Goal: Check status: Check status

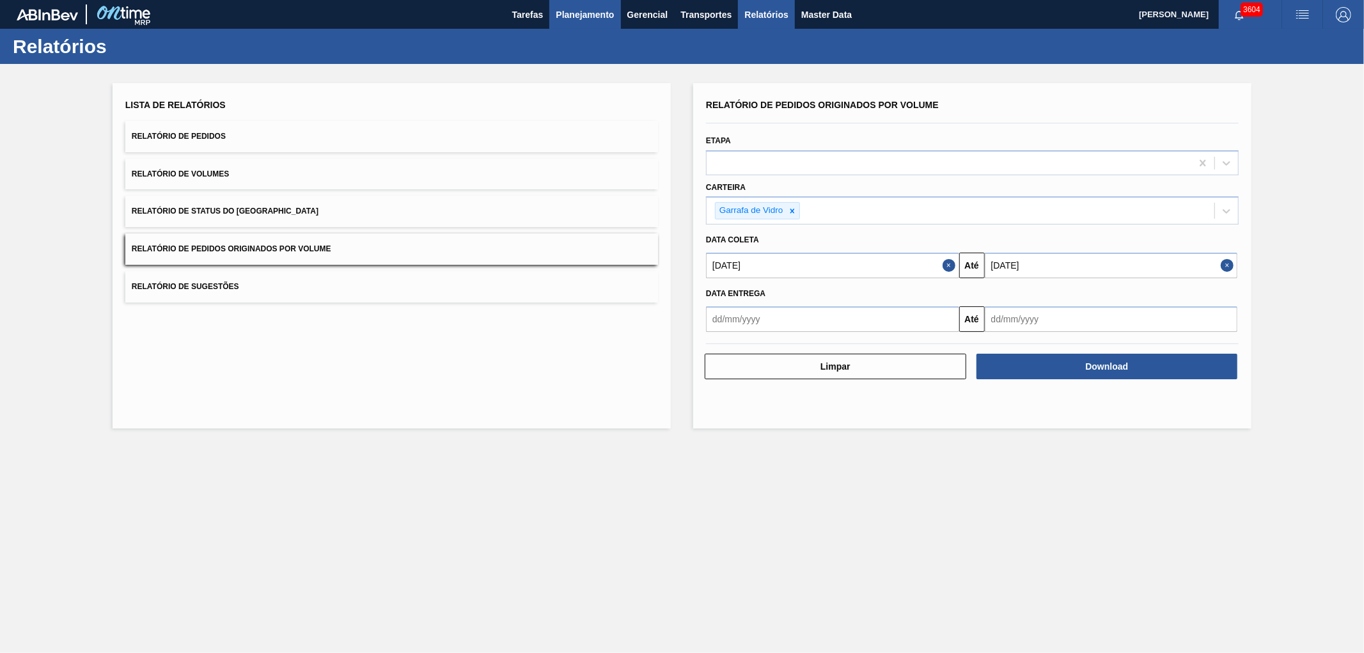
click at [581, 13] on span "Planejamento" at bounding box center [585, 14] width 58 height 15
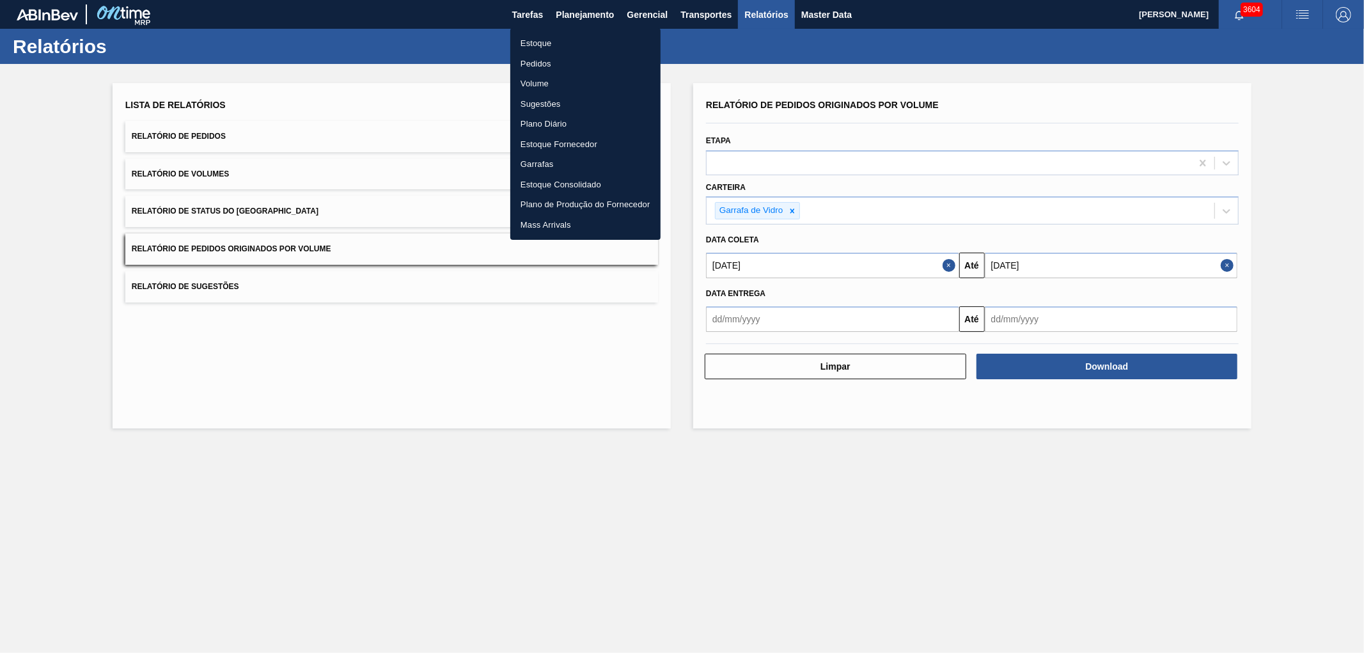
click at [542, 59] on li "Pedidos" at bounding box center [585, 64] width 150 height 20
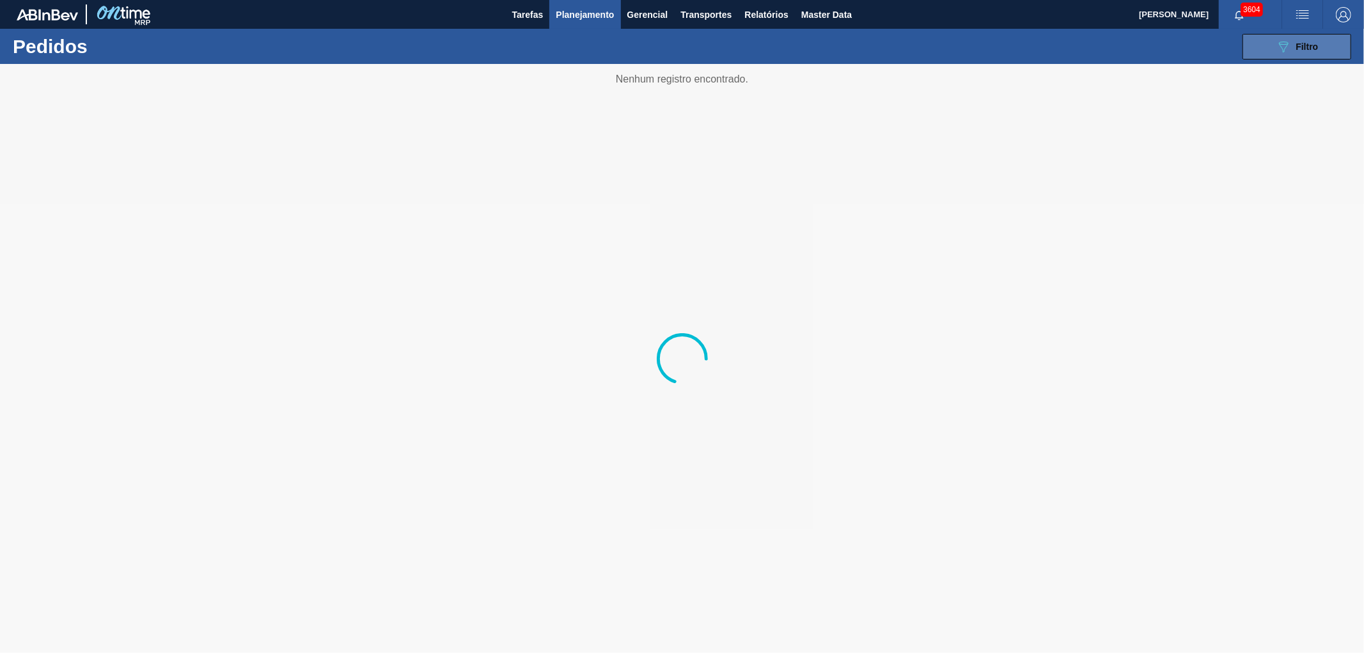
click at [1318, 34] on button "089F7B8B-B2A5-4AFE-B5C0-19BA573D28AC Filtro" at bounding box center [1296, 47] width 109 height 26
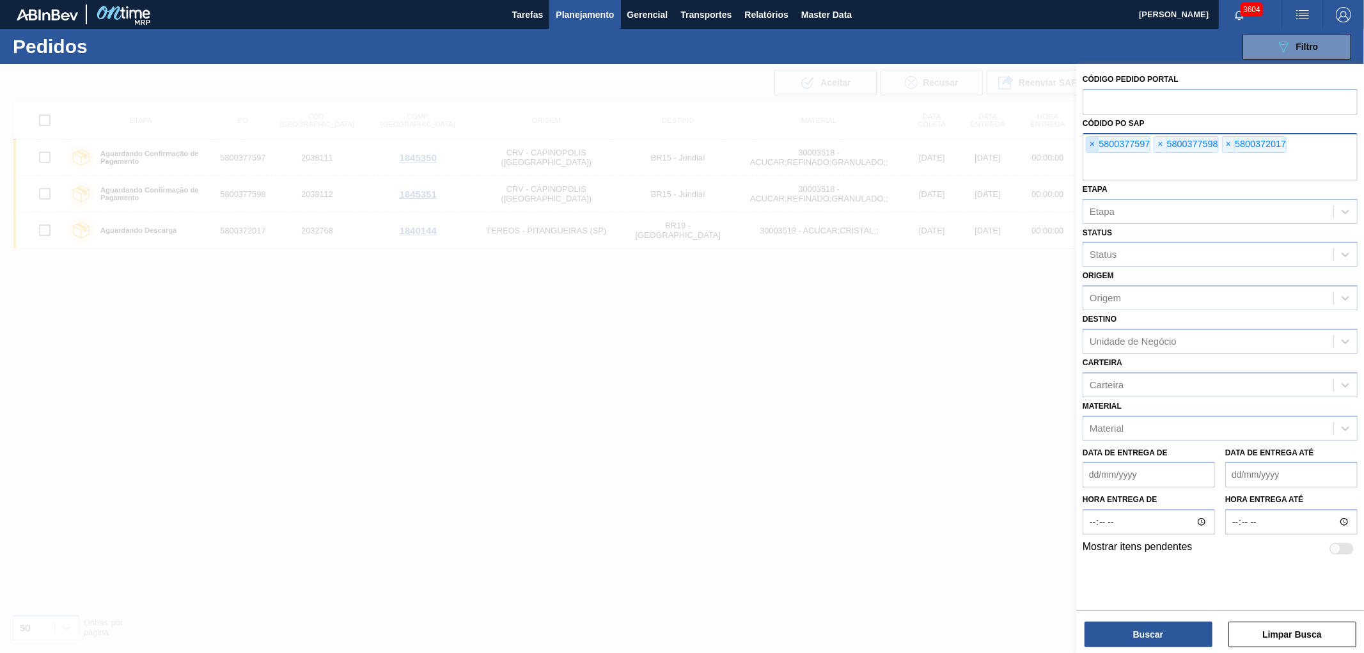
click at [1093, 148] on span "×" at bounding box center [1092, 144] width 12 height 15
click at [1093, 156] on input "text" at bounding box center [1219, 168] width 275 height 24
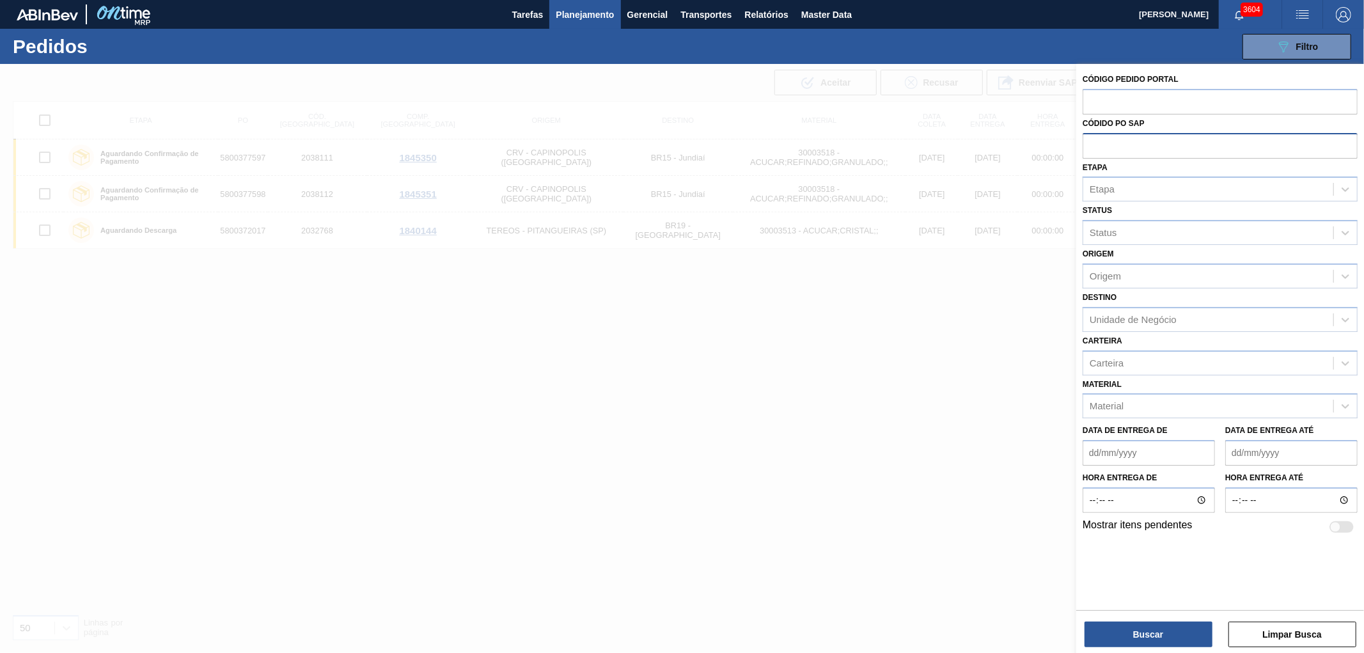
paste input "text"
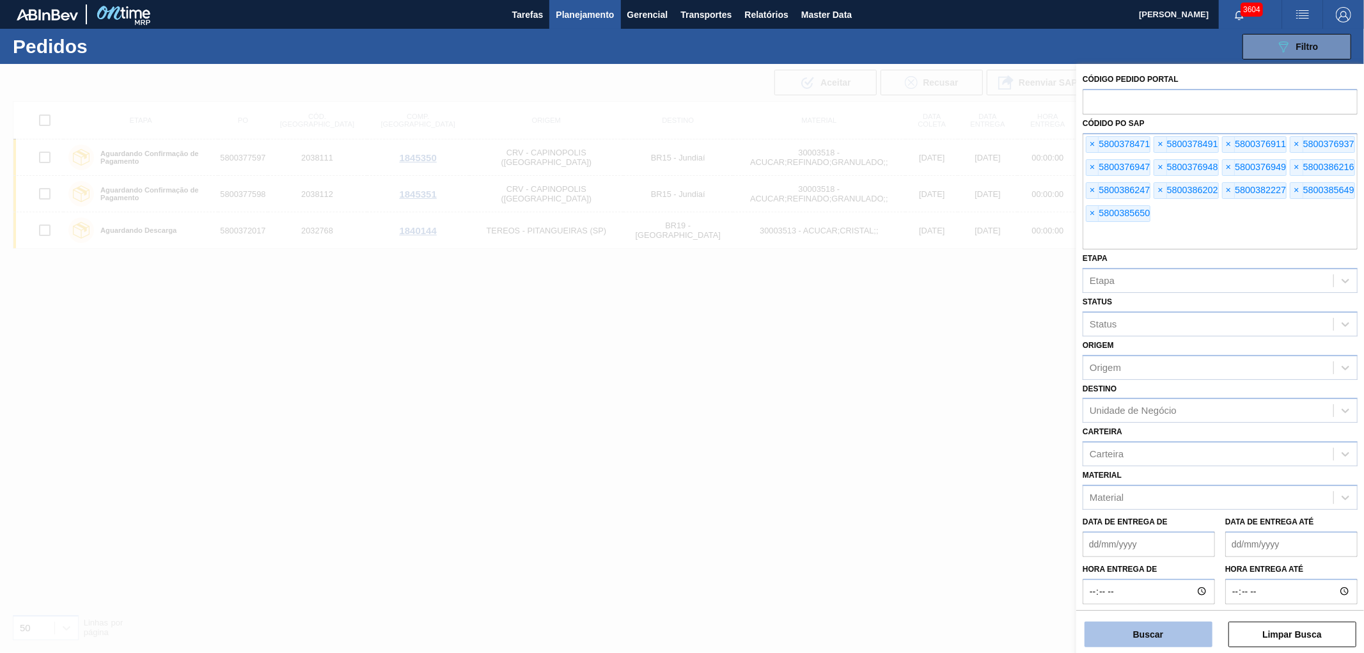
click at [1148, 641] on button "Buscar" at bounding box center [1148, 634] width 128 height 26
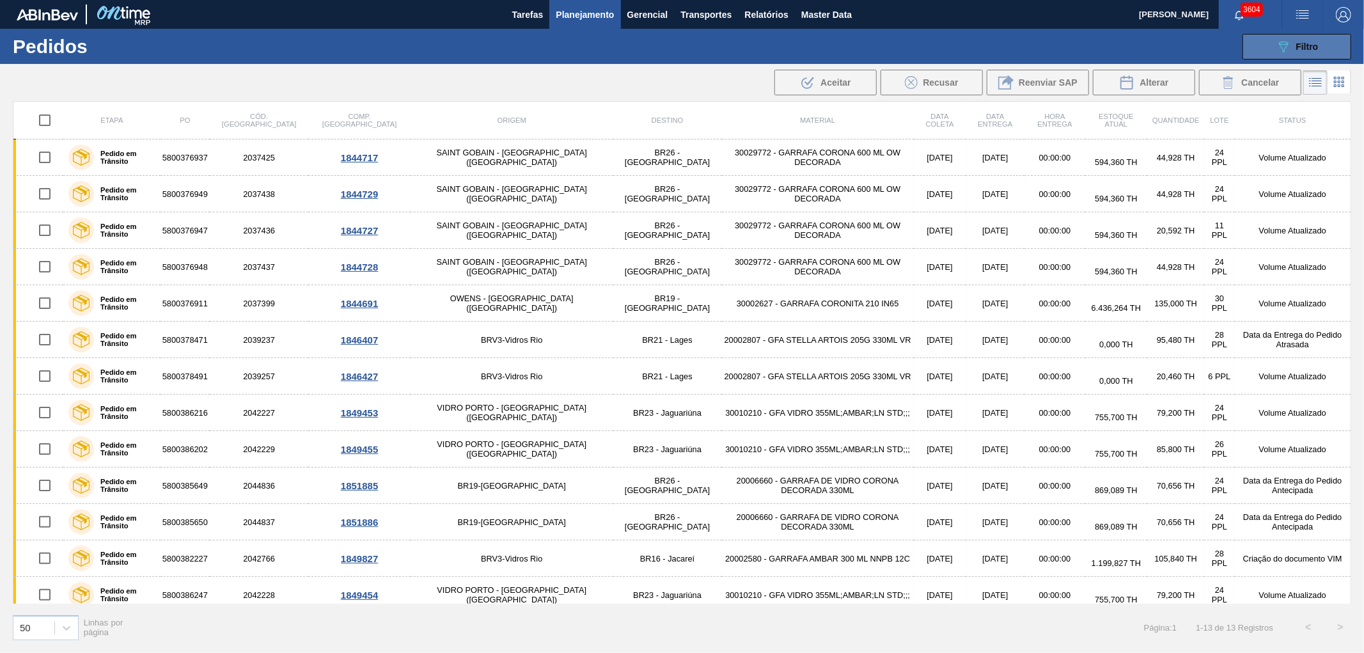
click at [1302, 47] on span "Filtro" at bounding box center [1307, 47] width 22 height 10
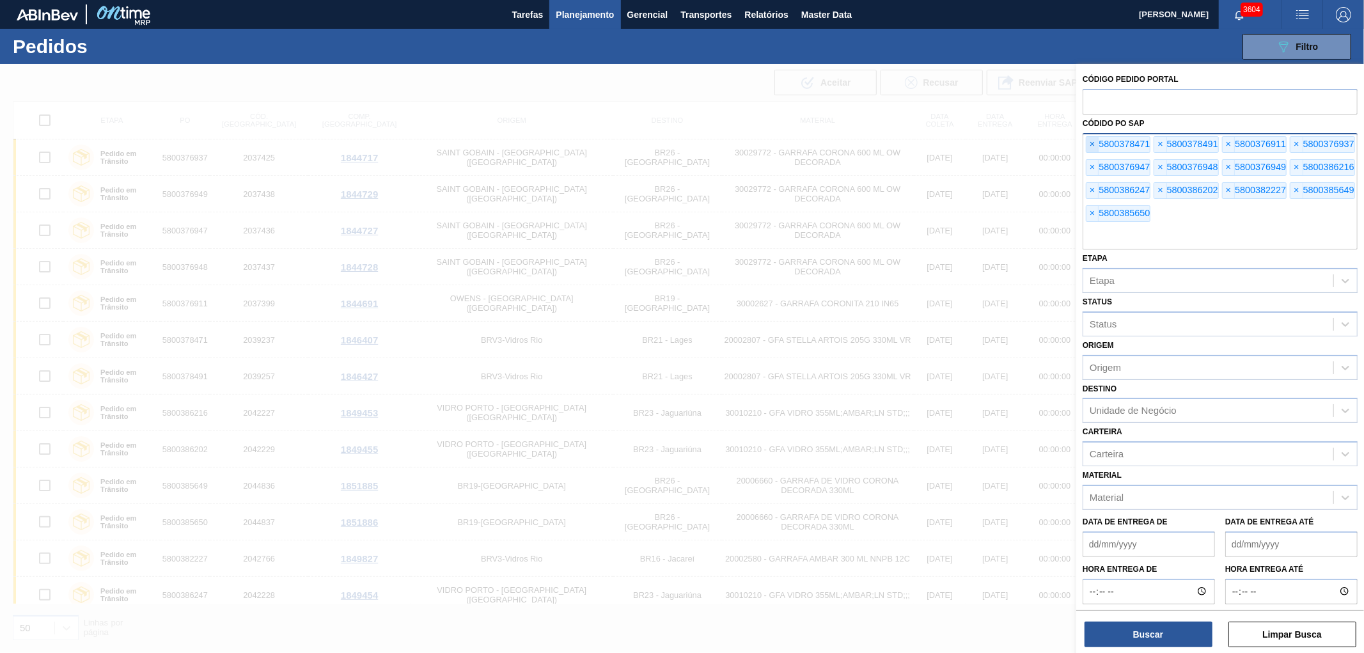
click at [1092, 141] on span "×" at bounding box center [1092, 144] width 12 height 15
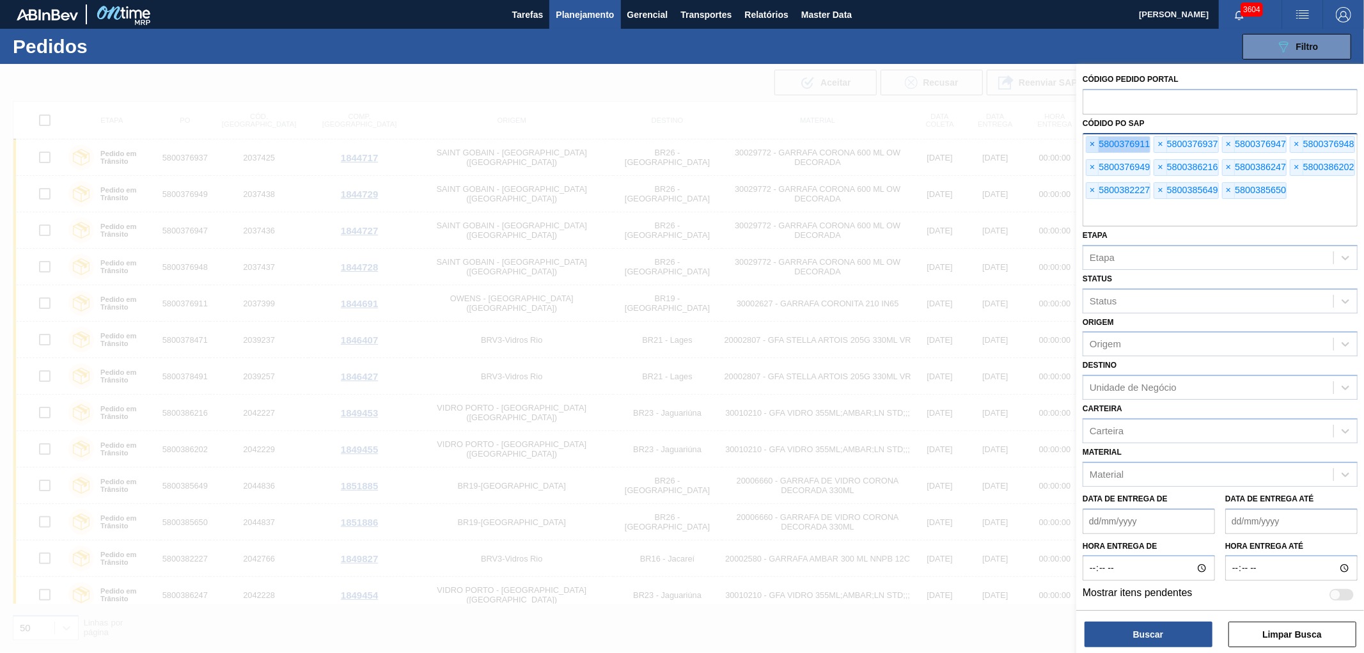
click at [1092, 141] on span "×" at bounding box center [1092, 144] width 12 height 15
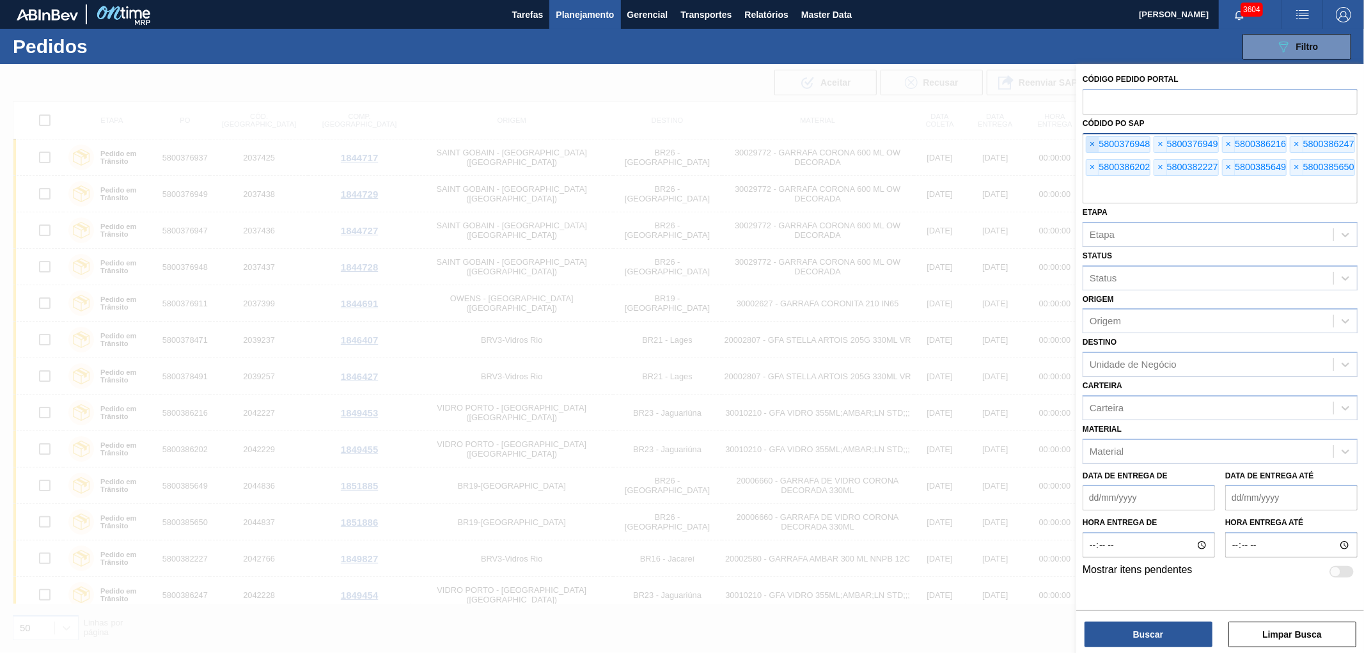
click at [1092, 141] on span "×" at bounding box center [1092, 144] width 12 height 15
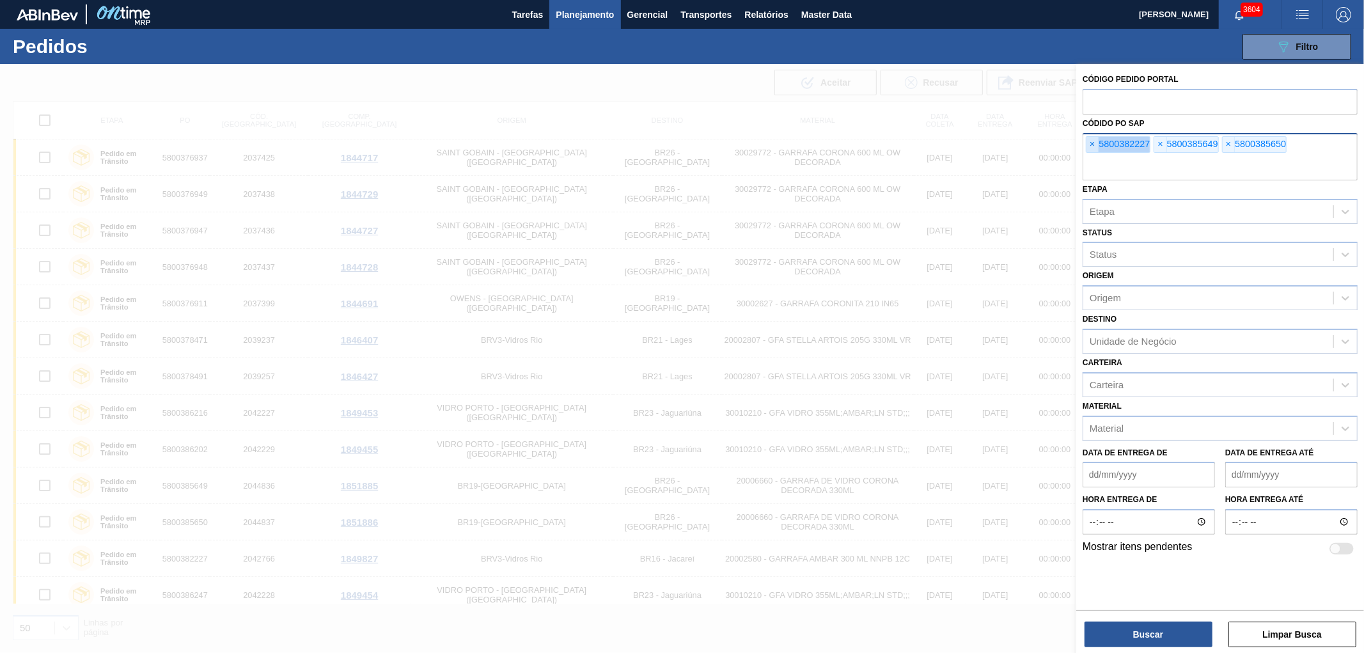
click at [1092, 141] on span "×" at bounding box center [1092, 144] width 12 height 15
click at [1092, 156] on input "text" at bounding box center [1219, 168] width 275 height 24
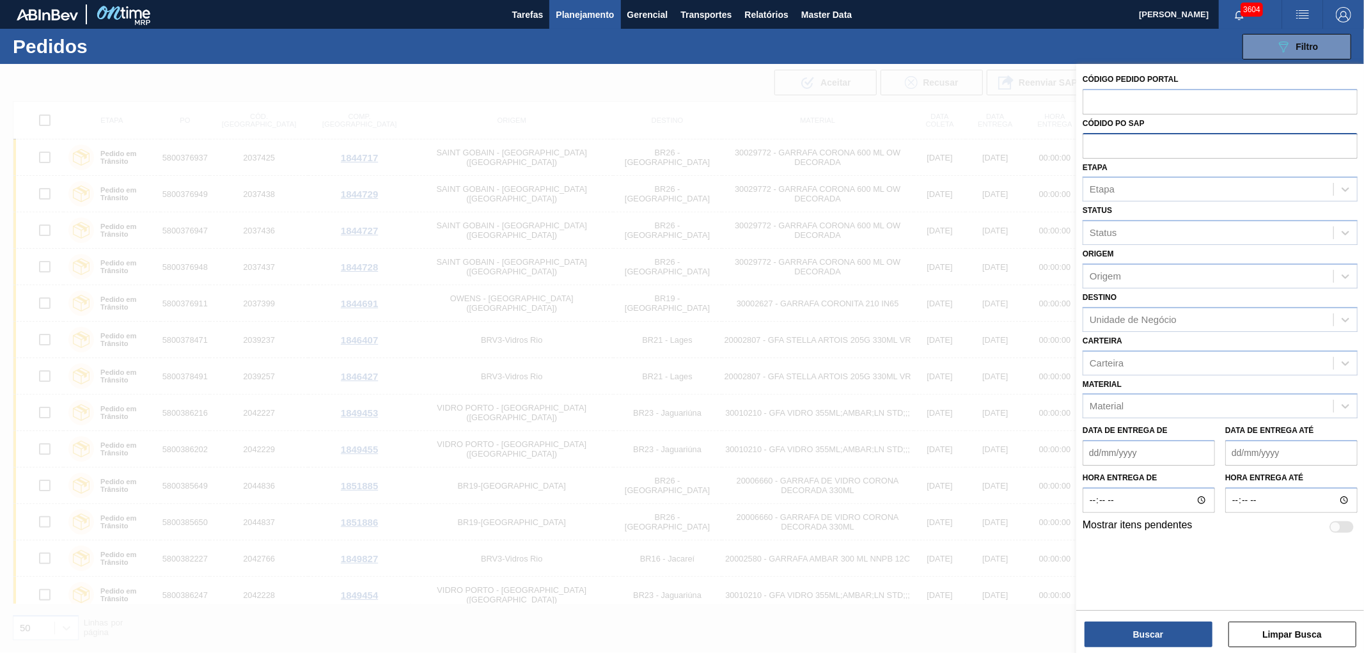
paste input "text"
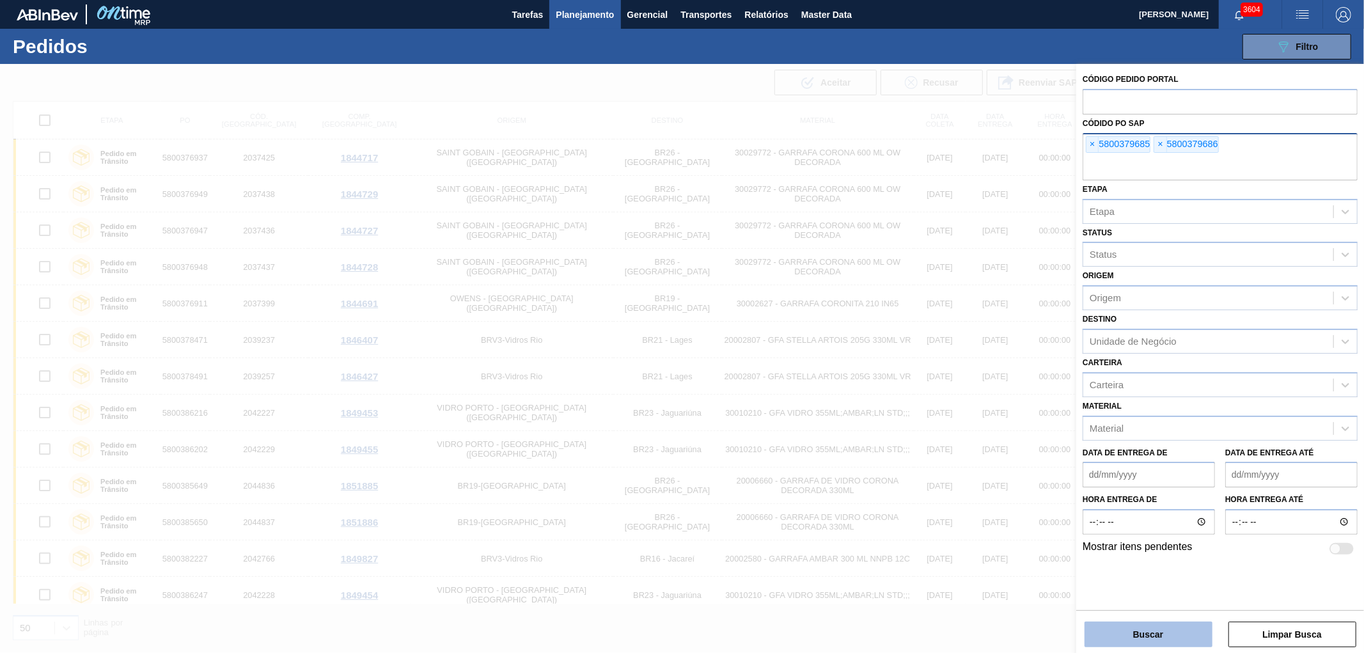
click at [1114, 636] on button "Buscar" at bounding box center [1148, 634] width 128 height 26
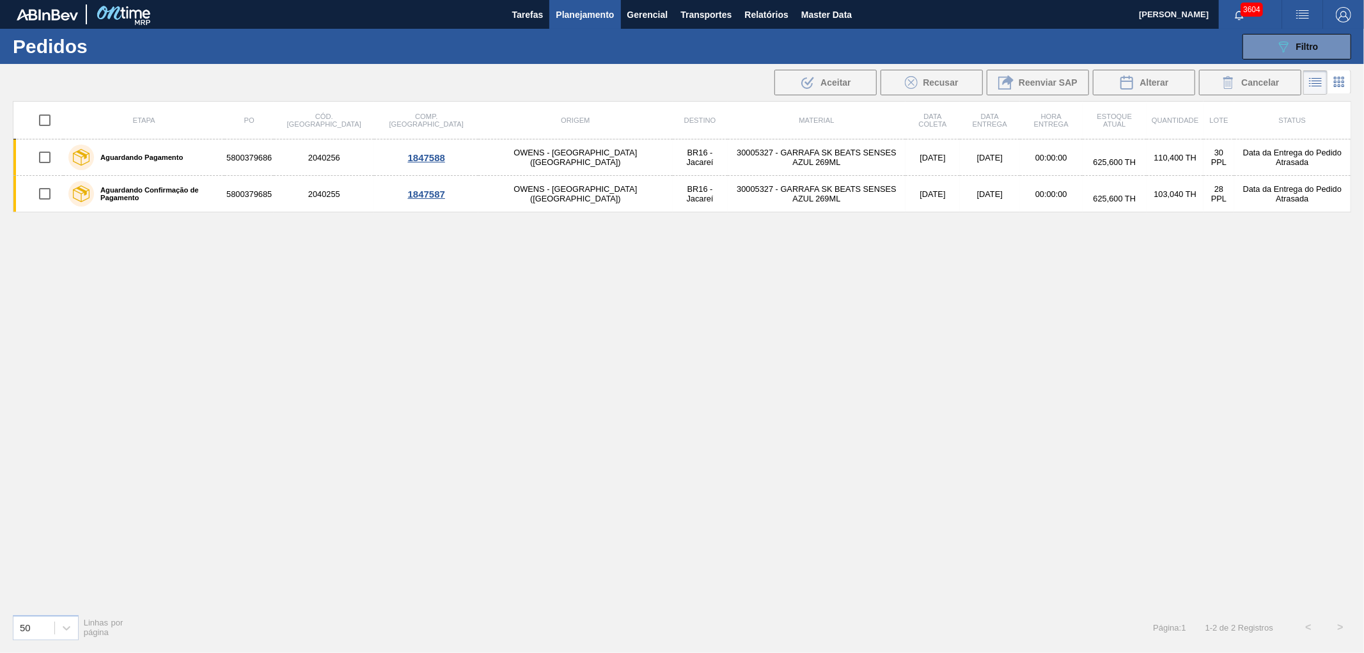
click at [1308, 18] on img "button" at bounding box center [1302, 14] width 15 height 15
click at [1170, 54] on div at bounding box center [682, 326] width 1364 height 653
click at [1279, 45] on icon "089F7B8B-B2A5-4AFE-B5C0-19BA573D28AC" at bounding box center [1283, 46] width 15 height 15
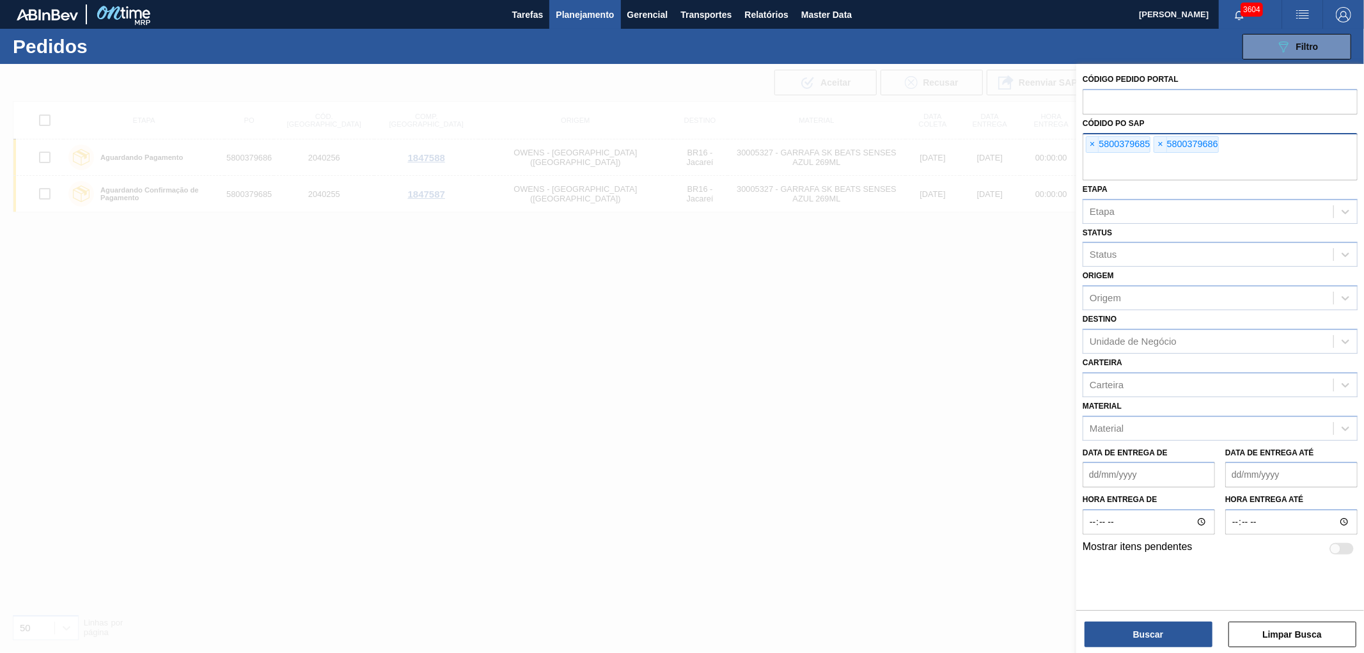
click at [1081, 139] on div "Código Pedido Portal Códido PO SAP × 5800379685 × 5800379686 [GEOGRAPHIC_DATA] …" at bounding box center [1220, 313] width 288 height 499
click at [1089, 141] on span "×" at bounding box center [1092, 144] width 12 height 15
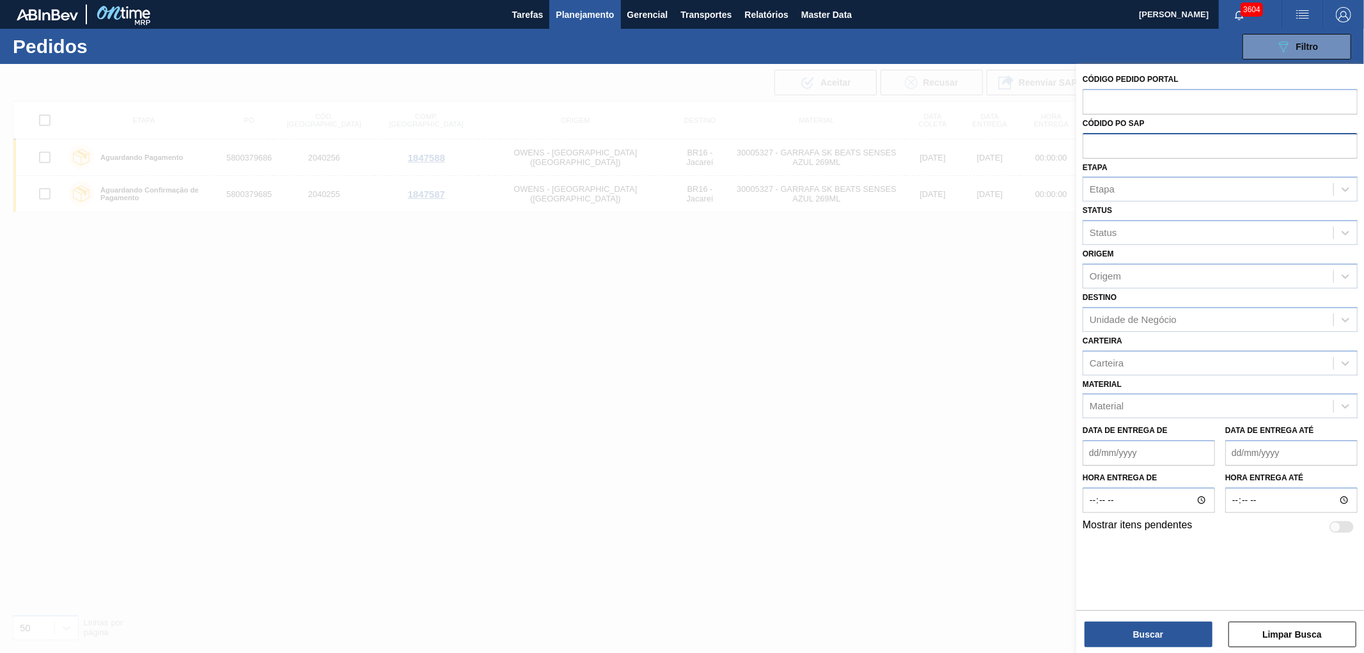
click at [1089, 141] on input "text" at bounding box center [1219, 145] width 275 height 24
paste input "text"
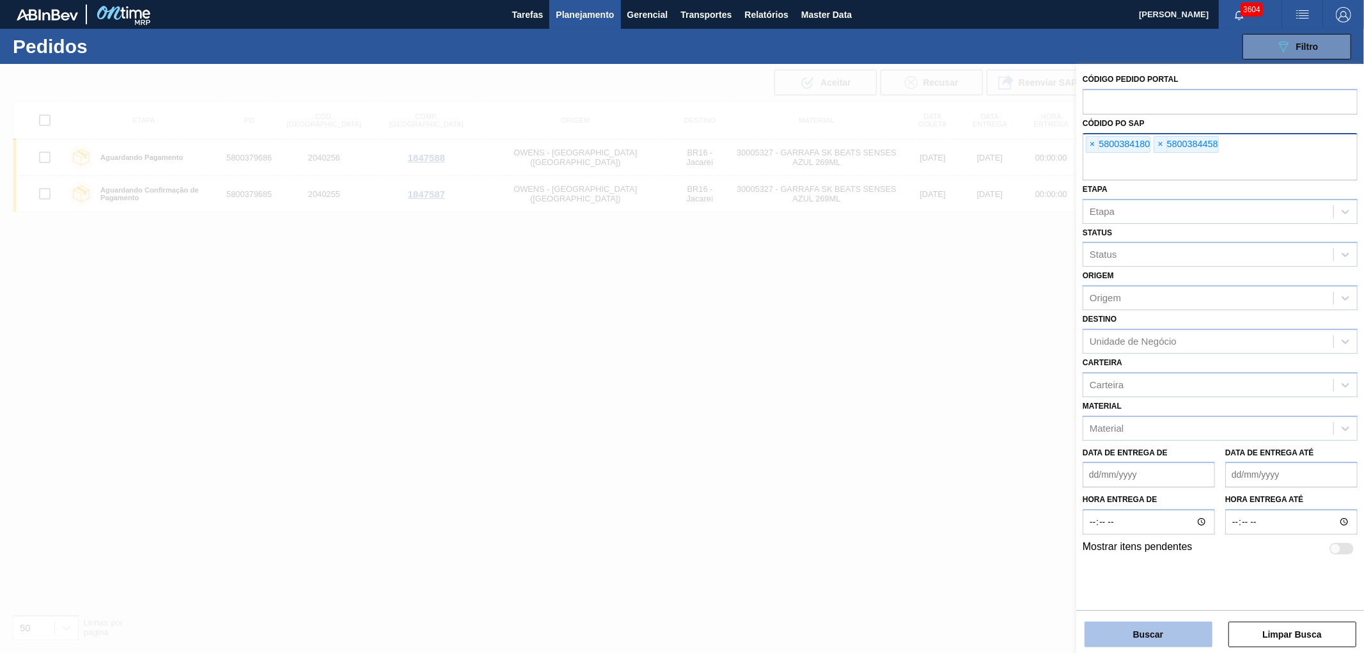
click at [1136, 623] on button "Buscar" at bounding box center [1148, 634] width 128 height 26
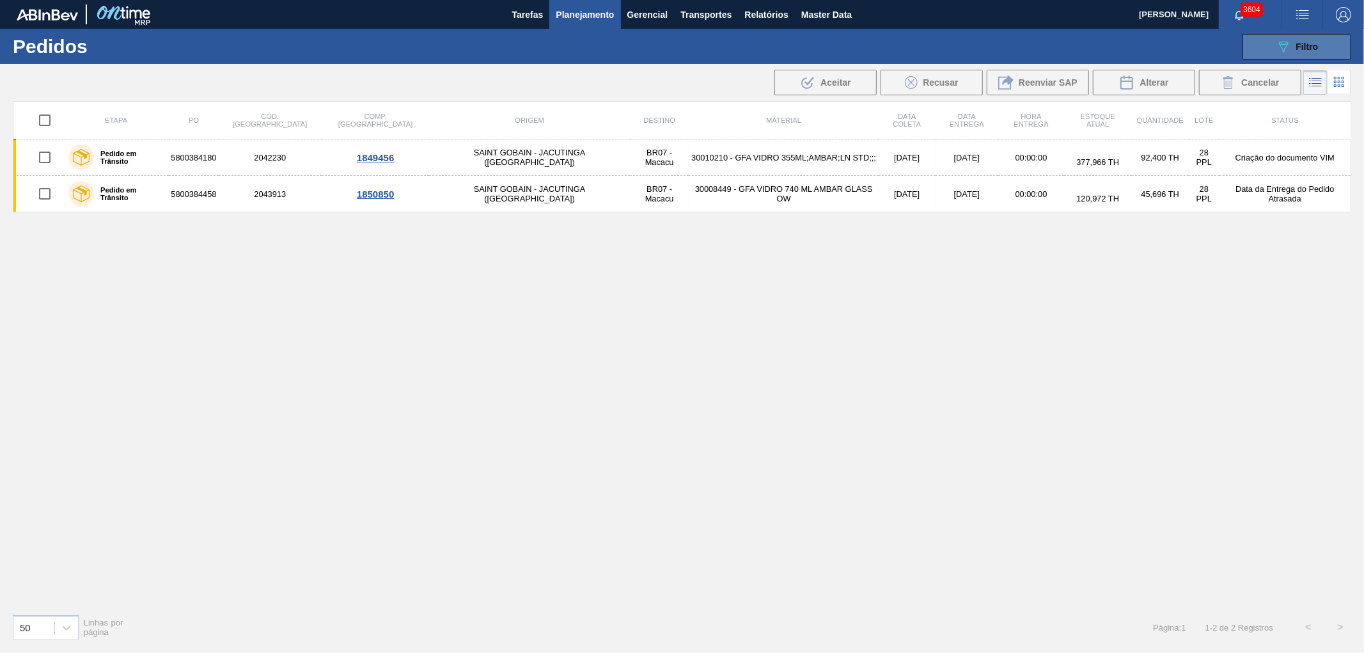
click at [1298, 43] on span "Filtro" at bounding box center [1307, 47] width 22 height 10
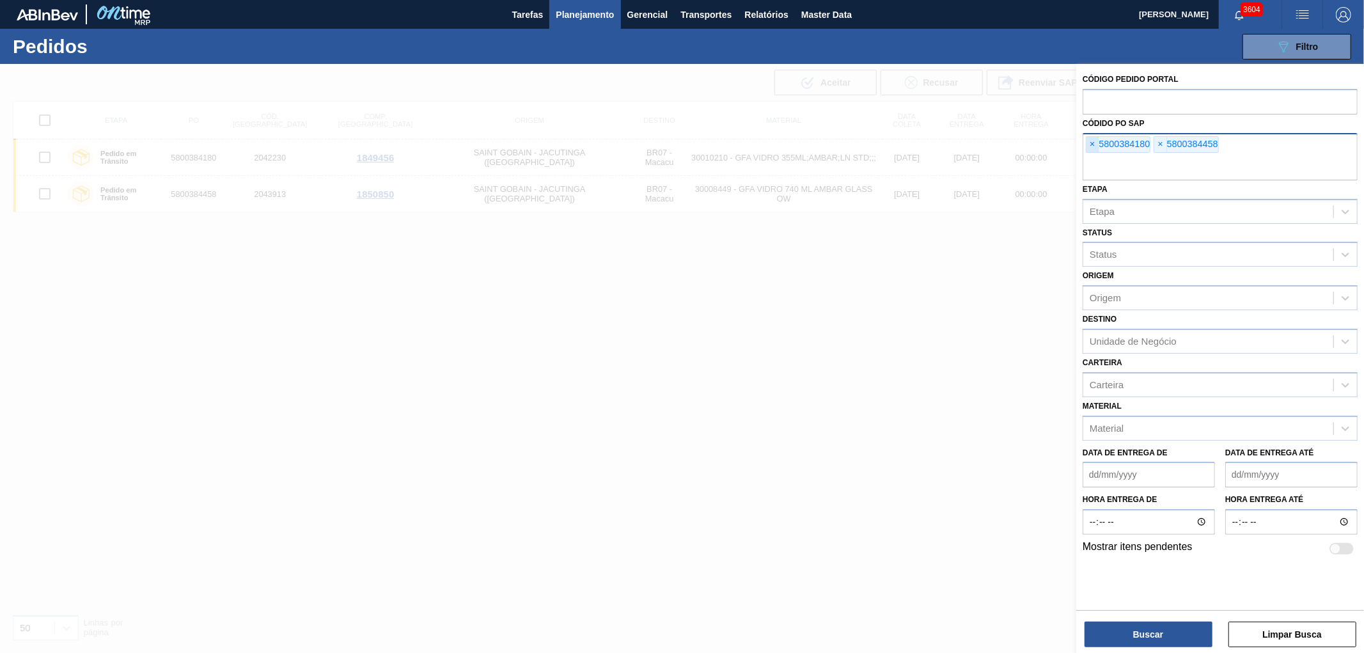
click at [1088, 145] on span "×" at bounding box center [1092, 144] width 12 height 15
click at [1088, 156] on input "text" at bounding box center [1219, 168] width 275 height 24
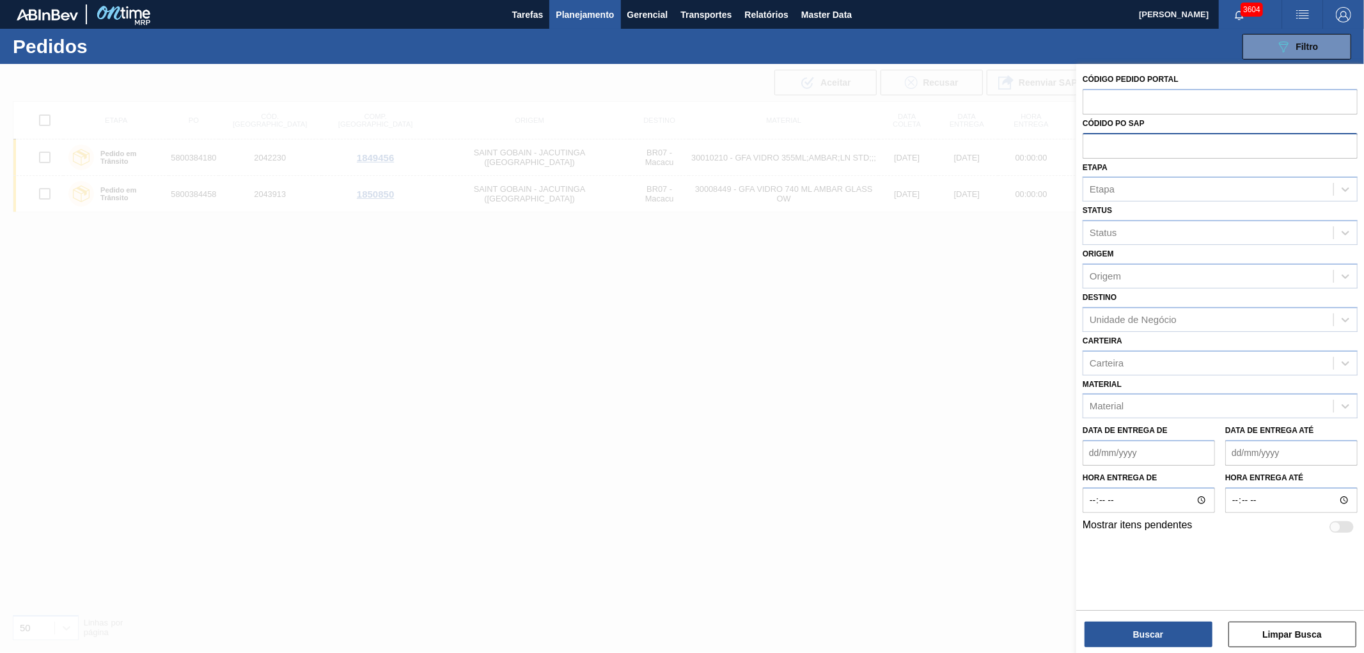
paste input "5800370644"
type input "5800370644"
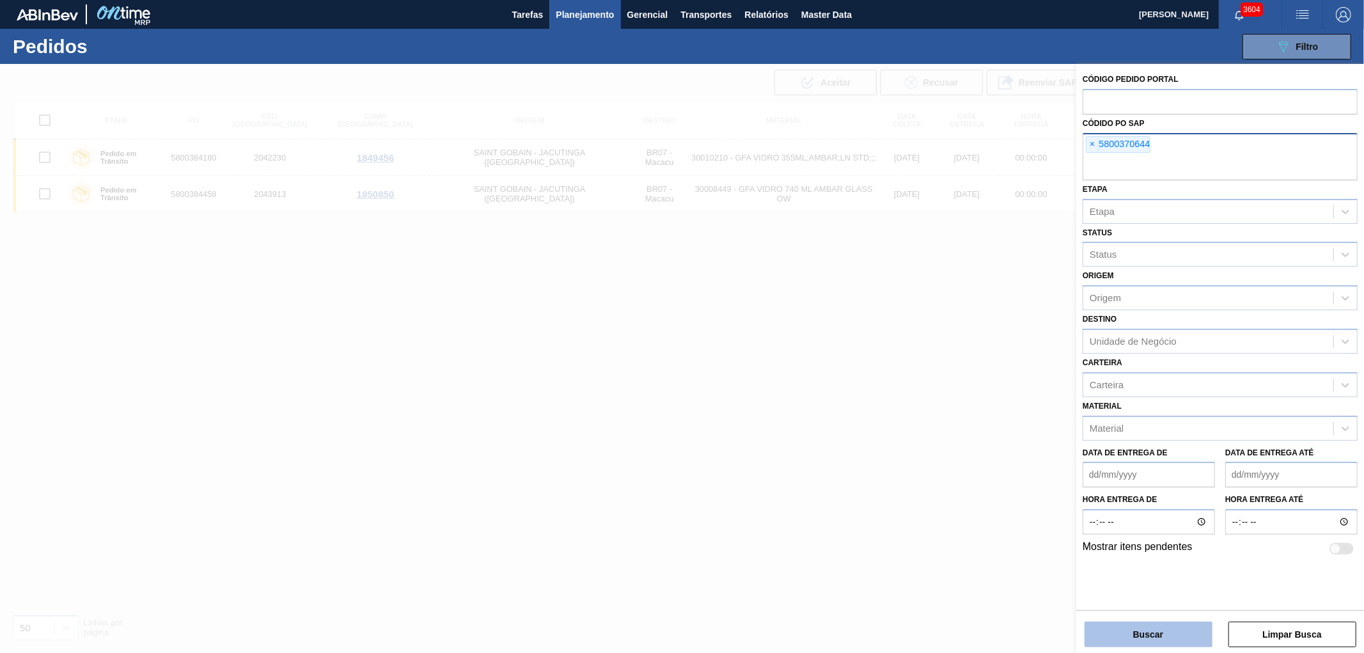
click at [1164, 632] on button "Buscar" at bounding box center [1148, 634] width 128 height 26
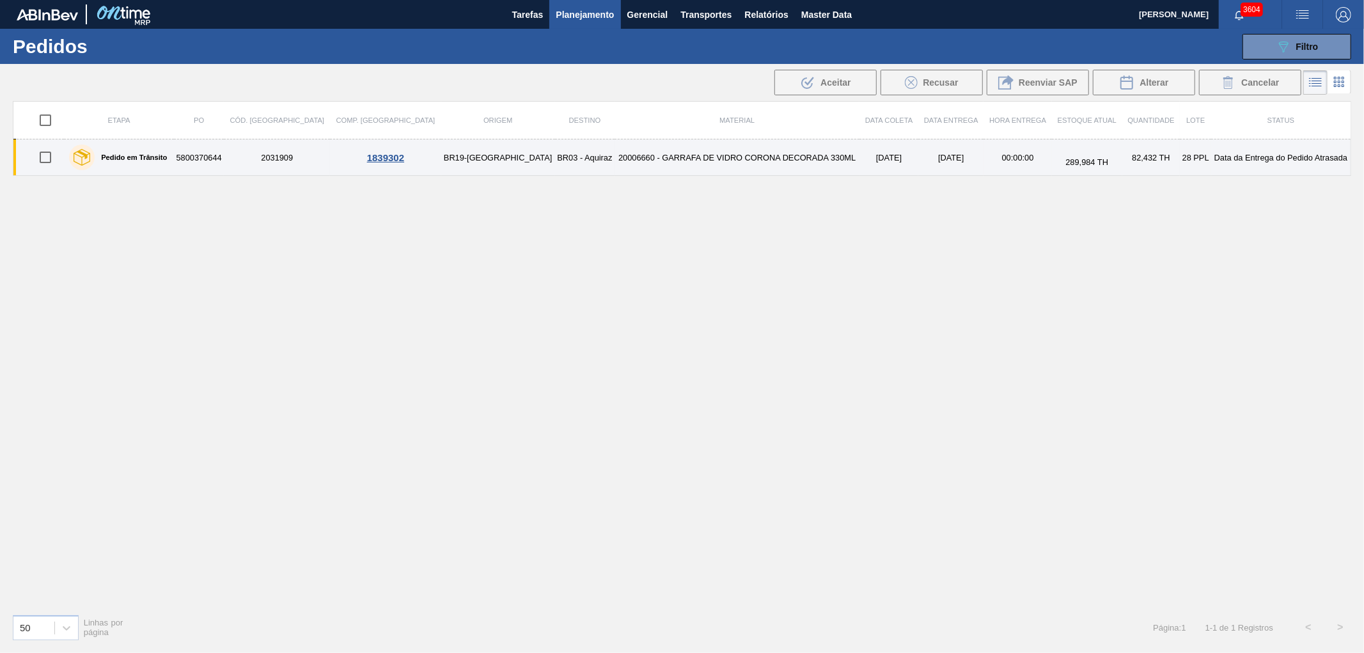
click at [1217, 157] on td "Data da Entrega do Pedido Atrasada" at bounding box center [1280, 157] width 139 height 36
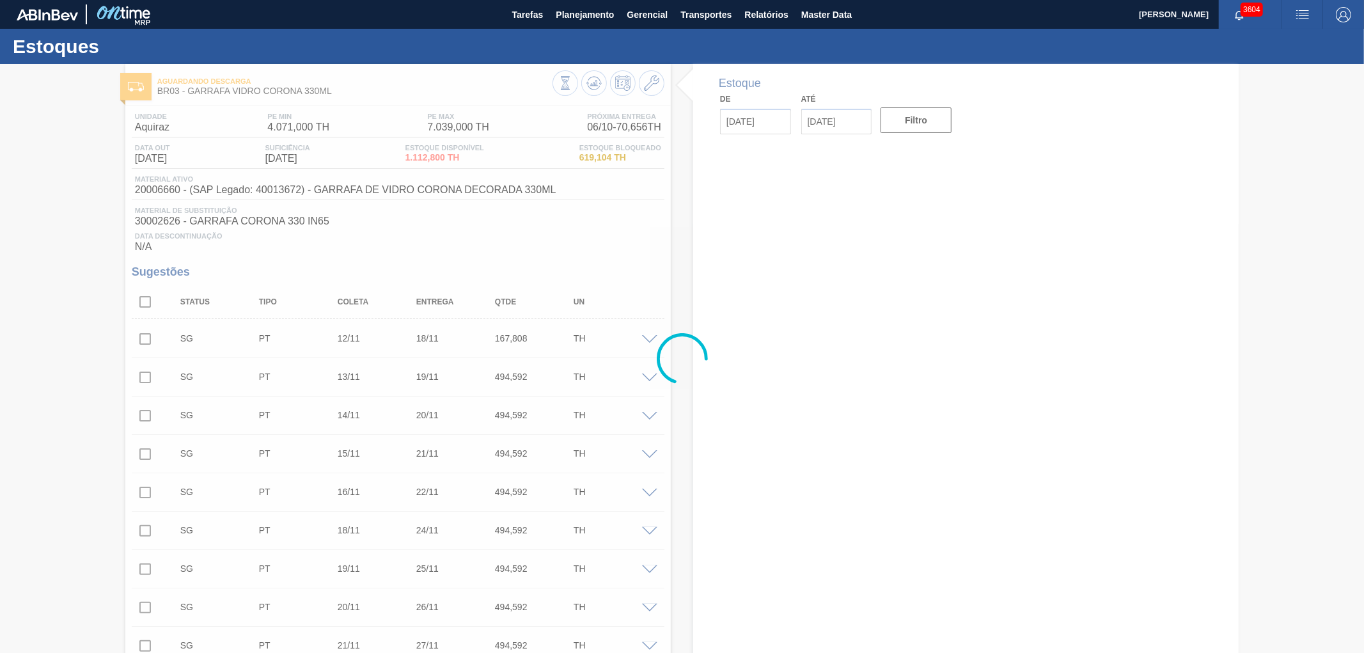
type input "[DATE]"
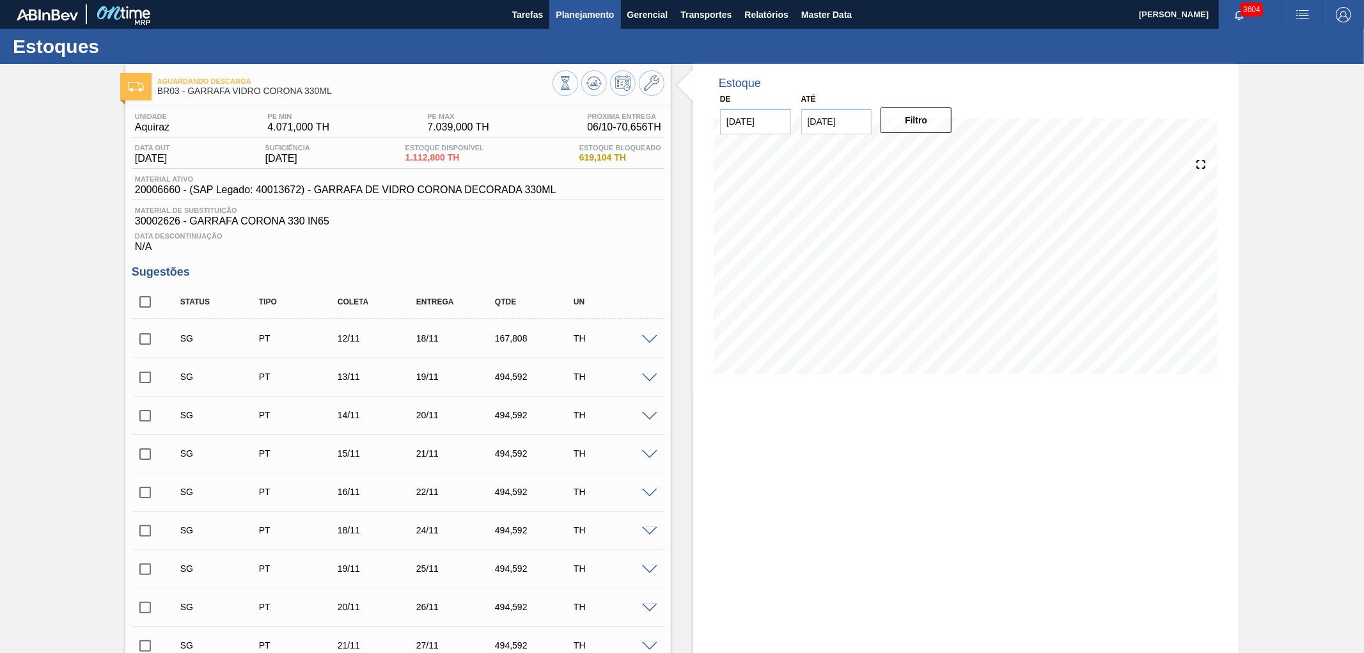
click at [593, 10] on span "Planejamento" at bounding box center [585, 14] width 58 height 15
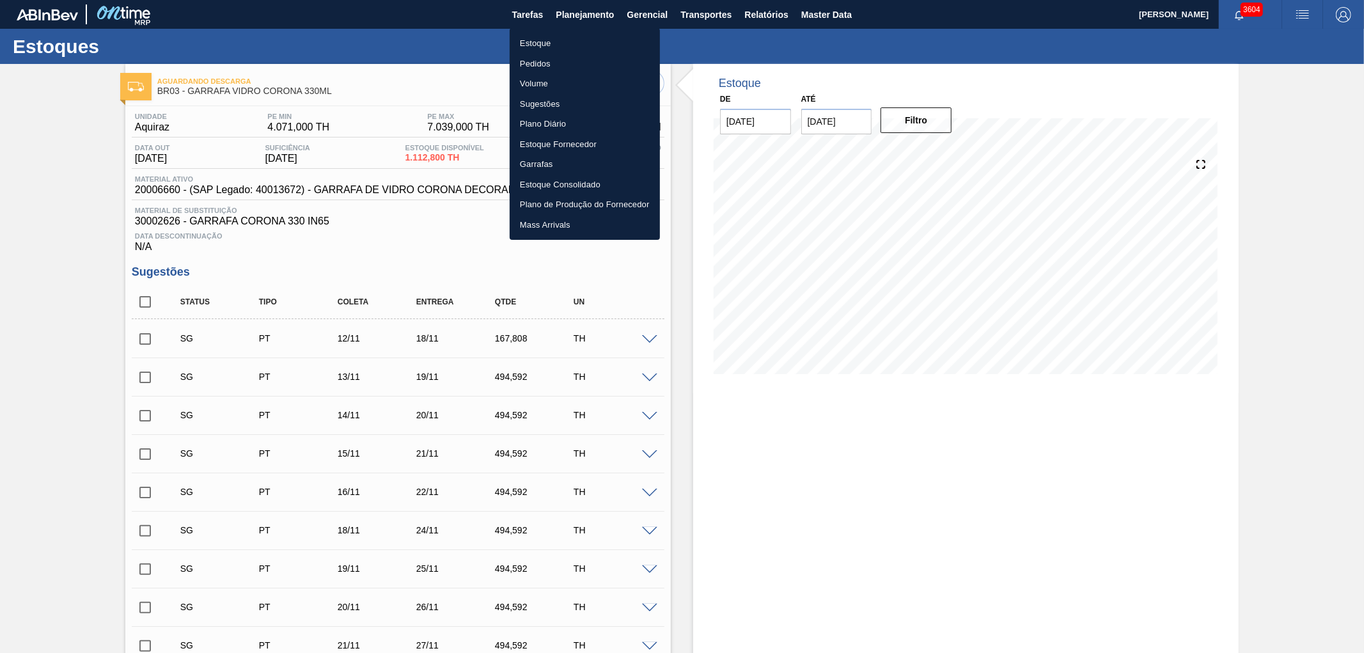
click at [525, 66] on li "Pedidos" at bounding box center [585, 64] width 150 height 20
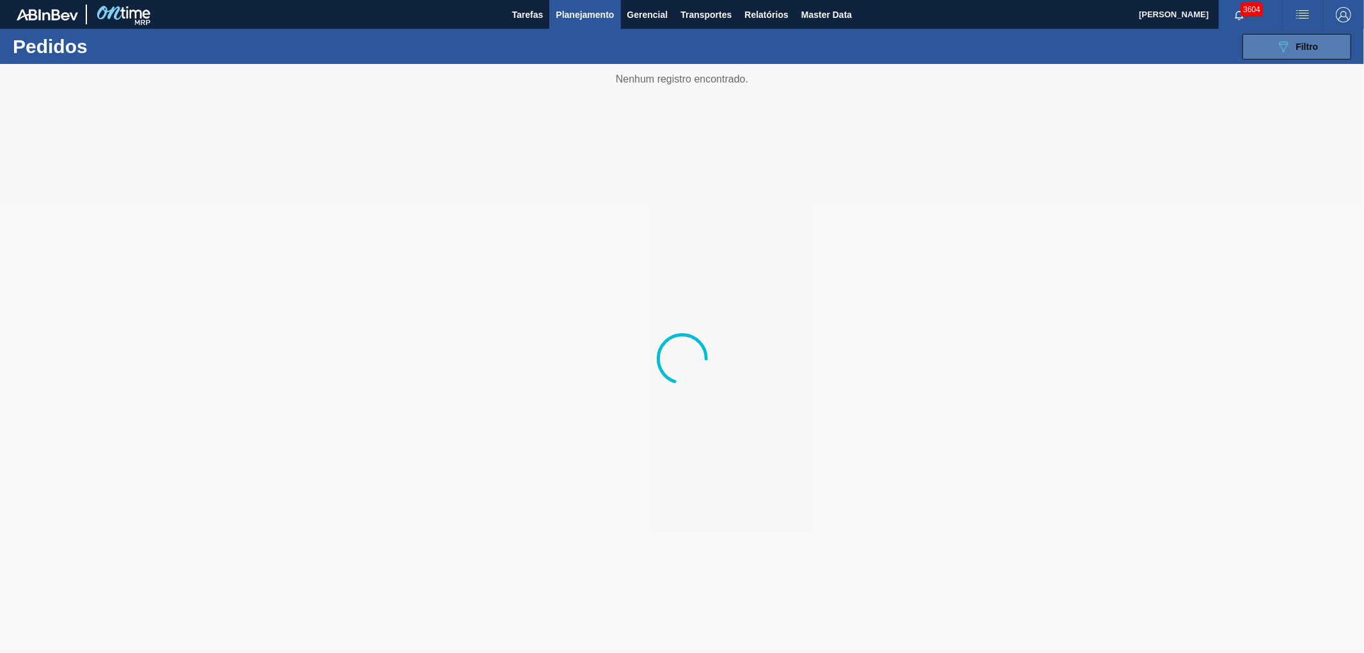
click at [1302, 52] on div "089F7B8B-B2A5-4AFE-B5C0-19BA573D28AC Filtro" at bounding box center [1297, 46] width 43 height 15
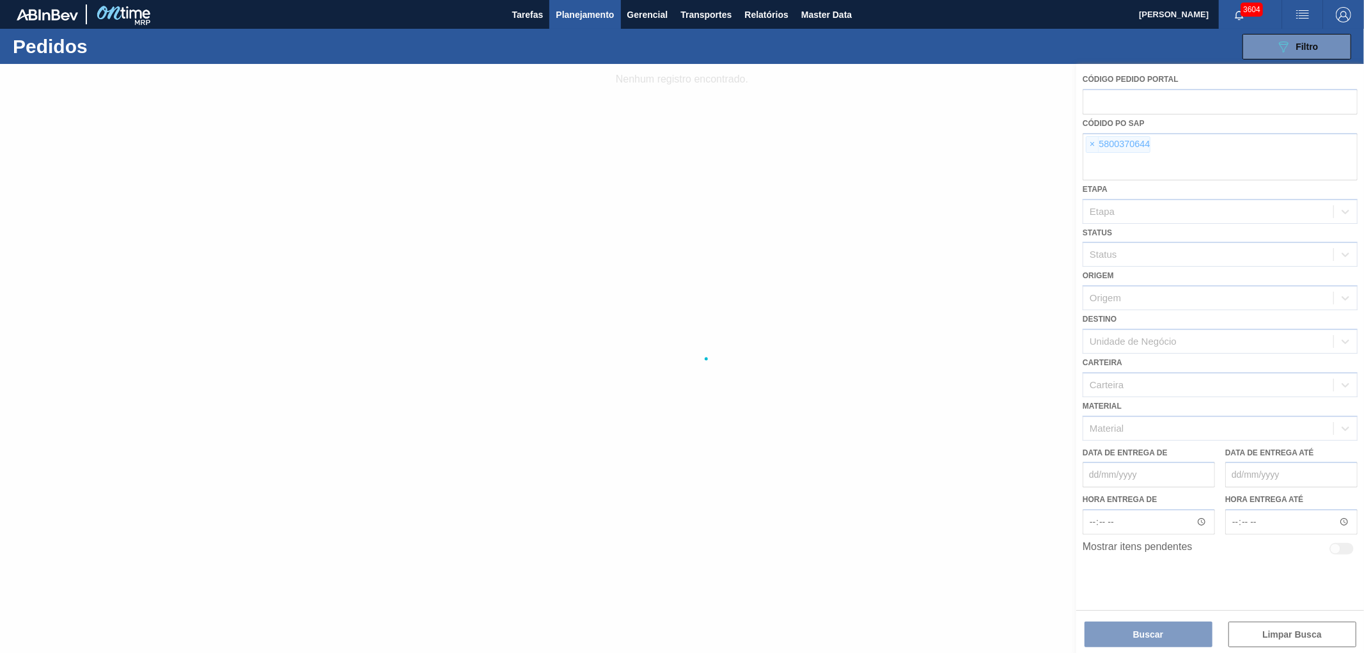
click at [1089, 150] on div at bounding box center [682, 358] width 1364 height 589
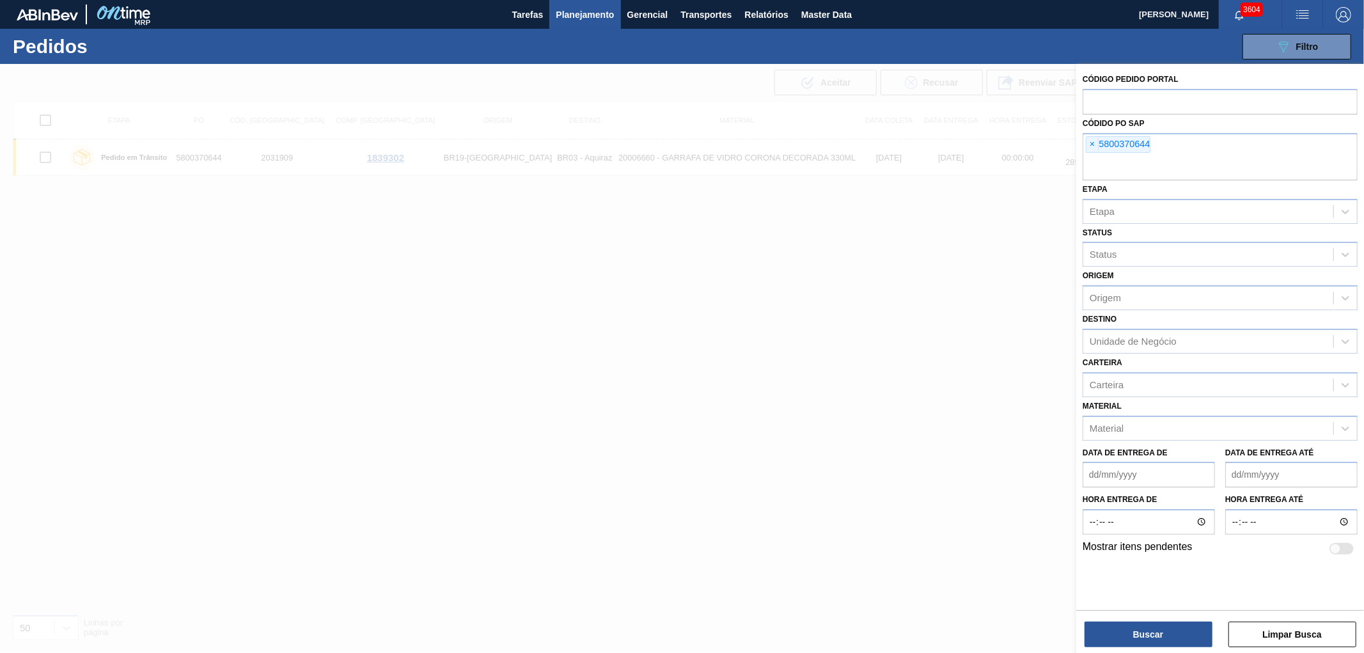
click at [1091, 144] on span "×" at bounding box center [1092, 144] width 12 height 15
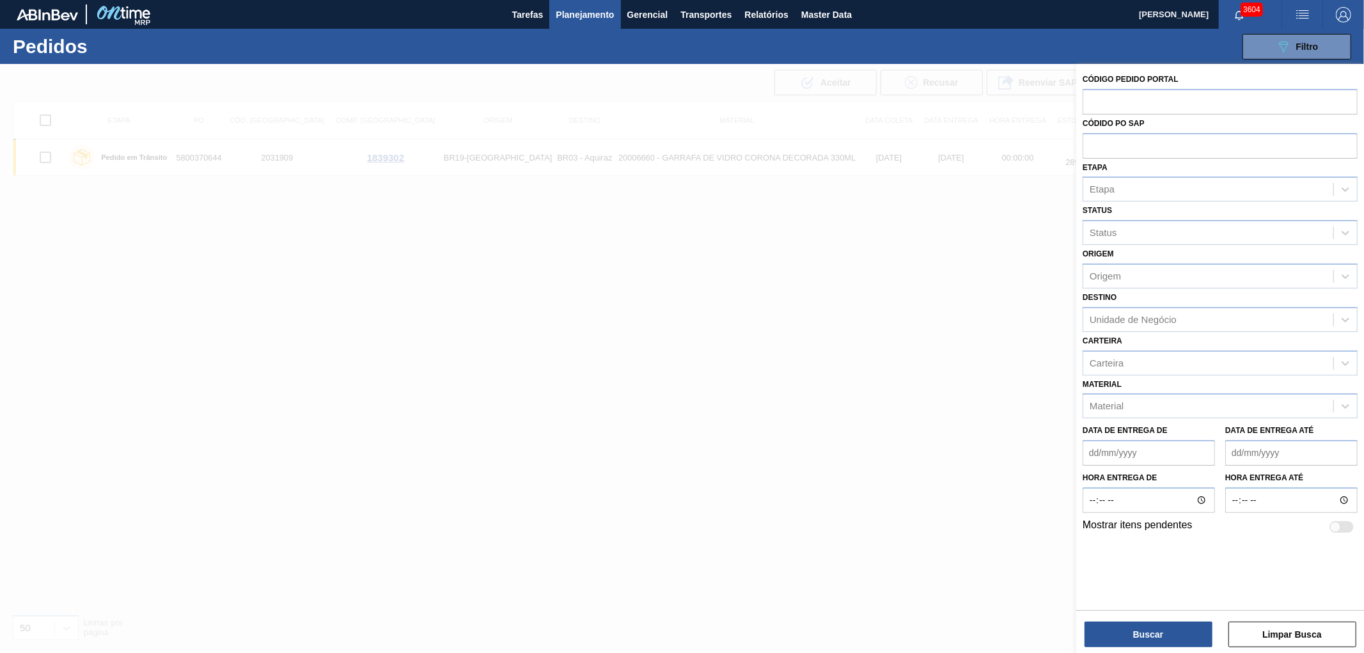
click at [1091, 144] on input "text" at bounding box center [1219, 145] width 275 height 24
paste input "5800378278"
type input "5800378278"
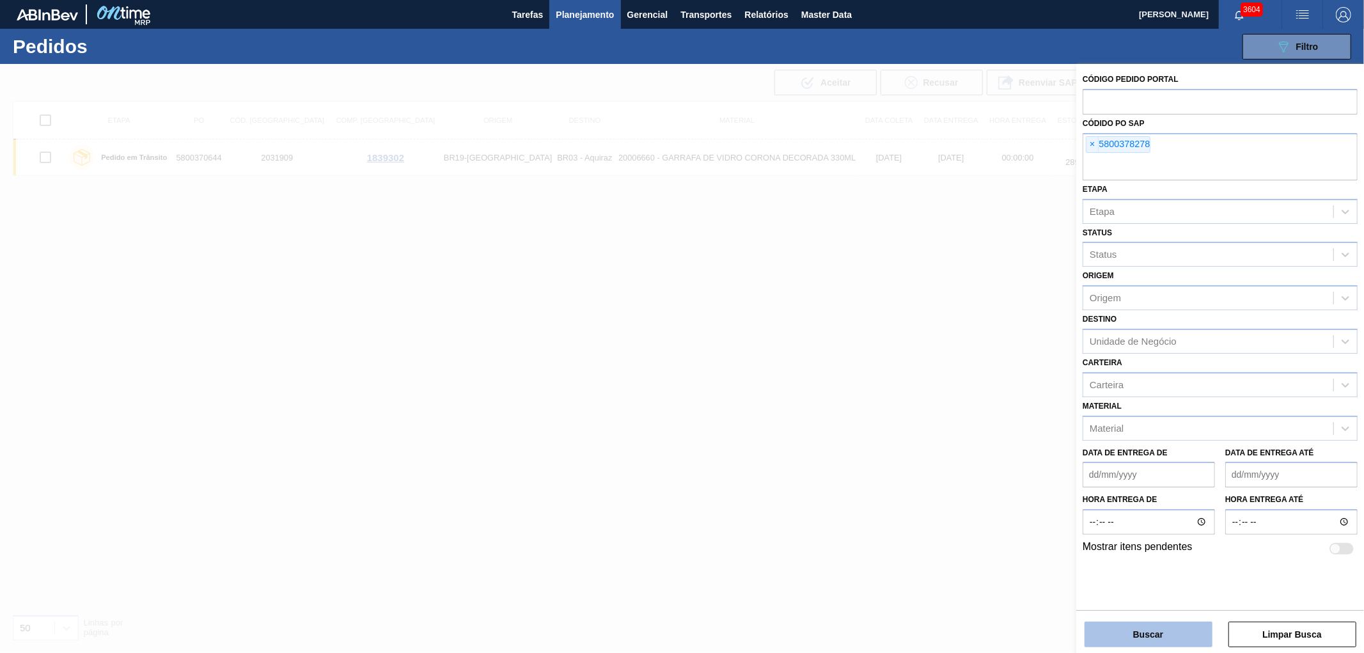
click at [1132, 638] on button "Buscar" at bounding box center [1148, 634] width 128 height 26
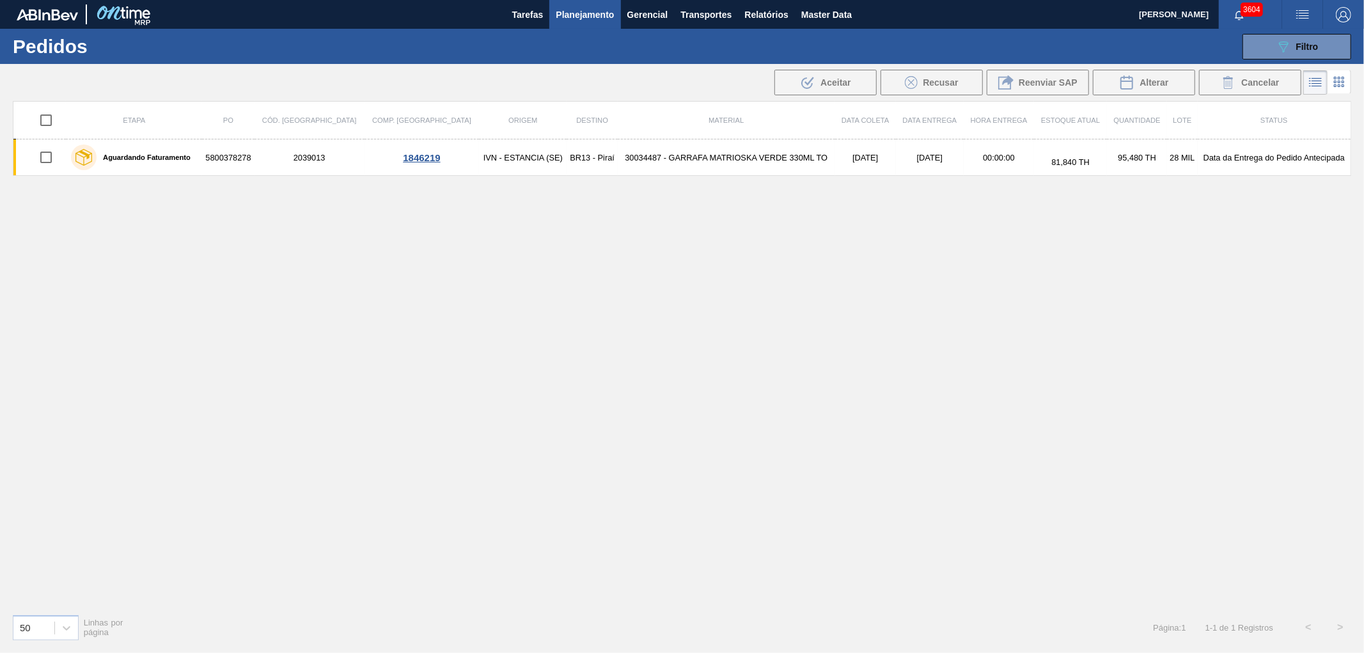
drag, startPoint x: 670, startPoint y: 155, endPoint x: 515, endPoint y: 301, distance: 212.6
click at [515, 301] on div "Etapa PO Cód. Pedido Comp. Carga Origem Destino Material Data coleta Data Entre…" at bounding box center [682, 352] width 1338 height 503
click at [1276, 46] on icon "089F7B8B-B2A5-4AFE-B5C0-19BA573D28AC" at bounding box center [1283, 46] width 15 height 15
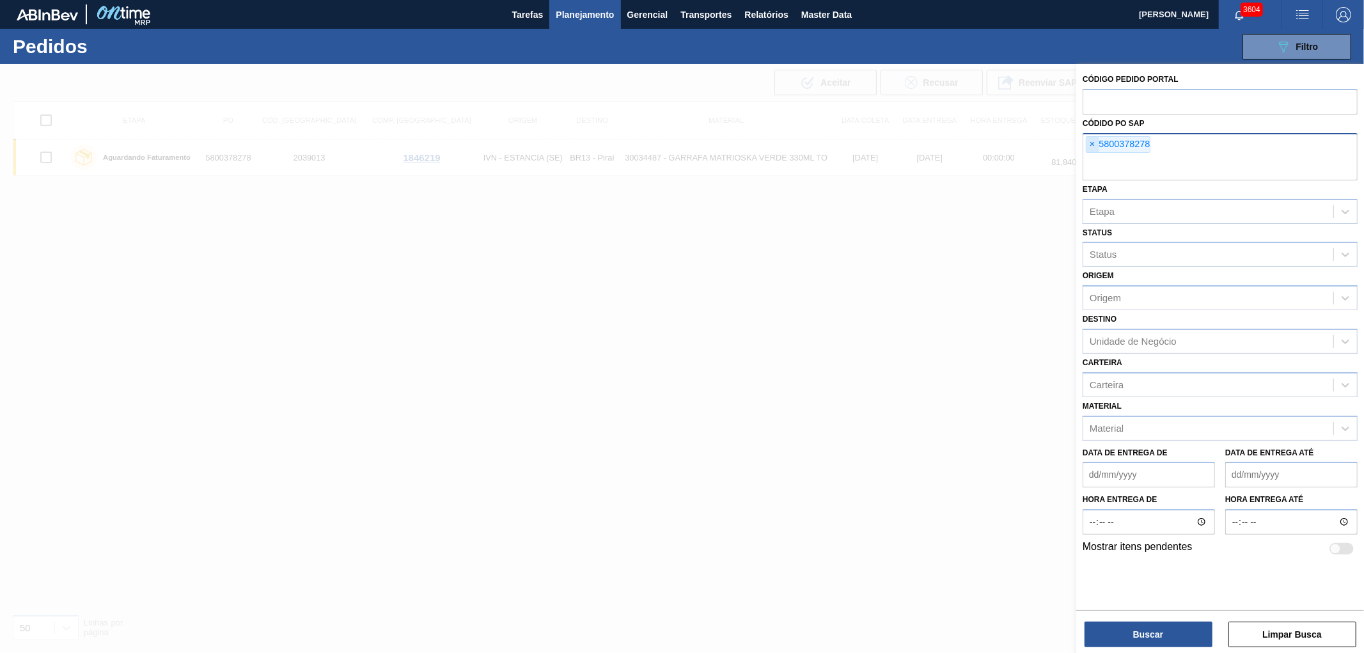
click at [1093, 147] on span "×" at bounding box center [1092, 144] width 12 height 15
paste input "text"
click at [1164, 637] on button "Buscar" at bounding box center [1148, 634] width 128 height 26
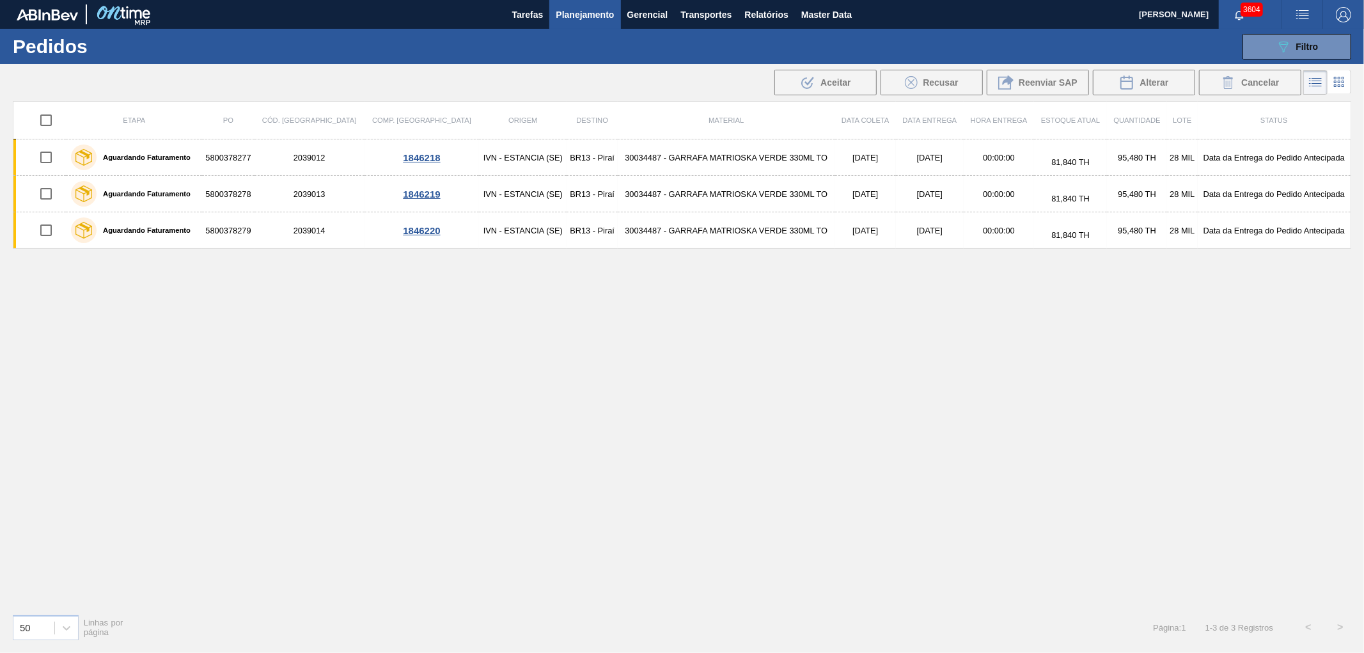
drag, startPoint x: 715, startPoint y: 503, endPoint x: 407, endPoint y: 650, distance: 340.6
click at [714, 505] on div "Etapa PO Cód. Pedido Comp. Carga Origem Destino Material Data coleta Data Entre…" at bounding box center [682, 352] width 1338 height 503
click at [1308, 45] on span "Filtro" at bounding box center [1307, 47] width 22 height 10
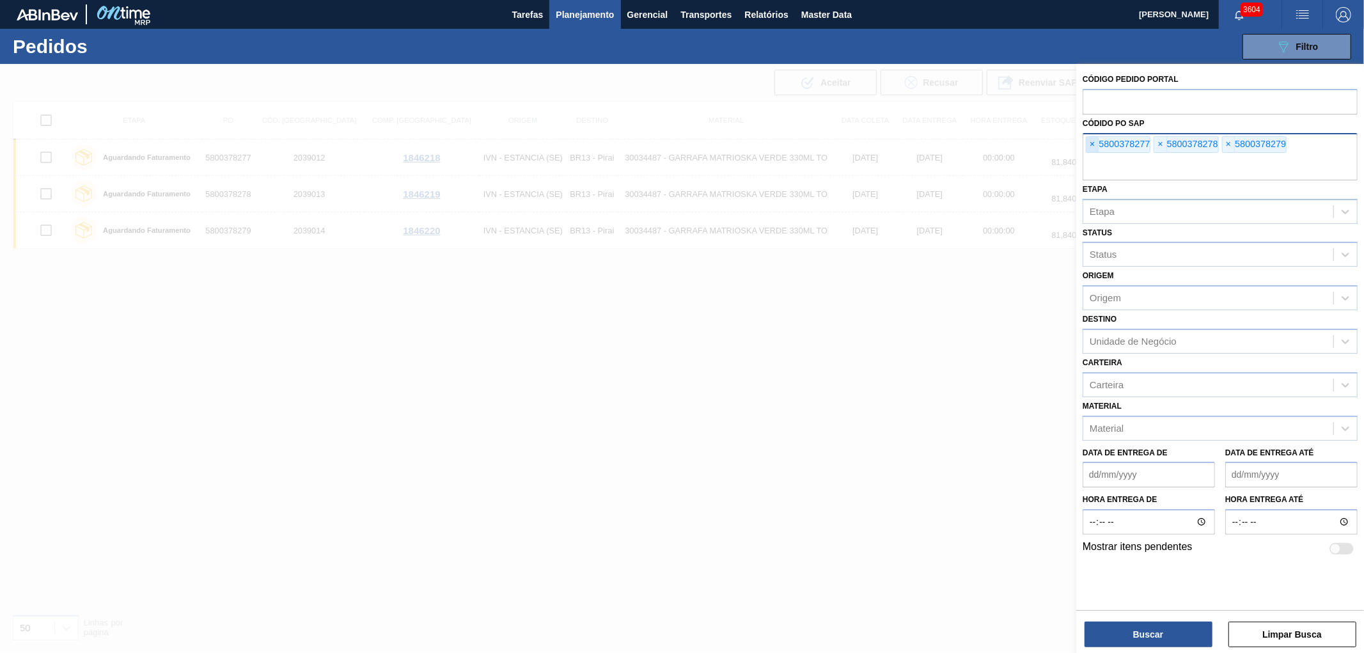
click at [1087, 139] on span "×" at bounding box center [1092, 144] width 12 height 15
click at [1087, 156] on input "text" at bounding box center [1219, 168] width 275 height 24
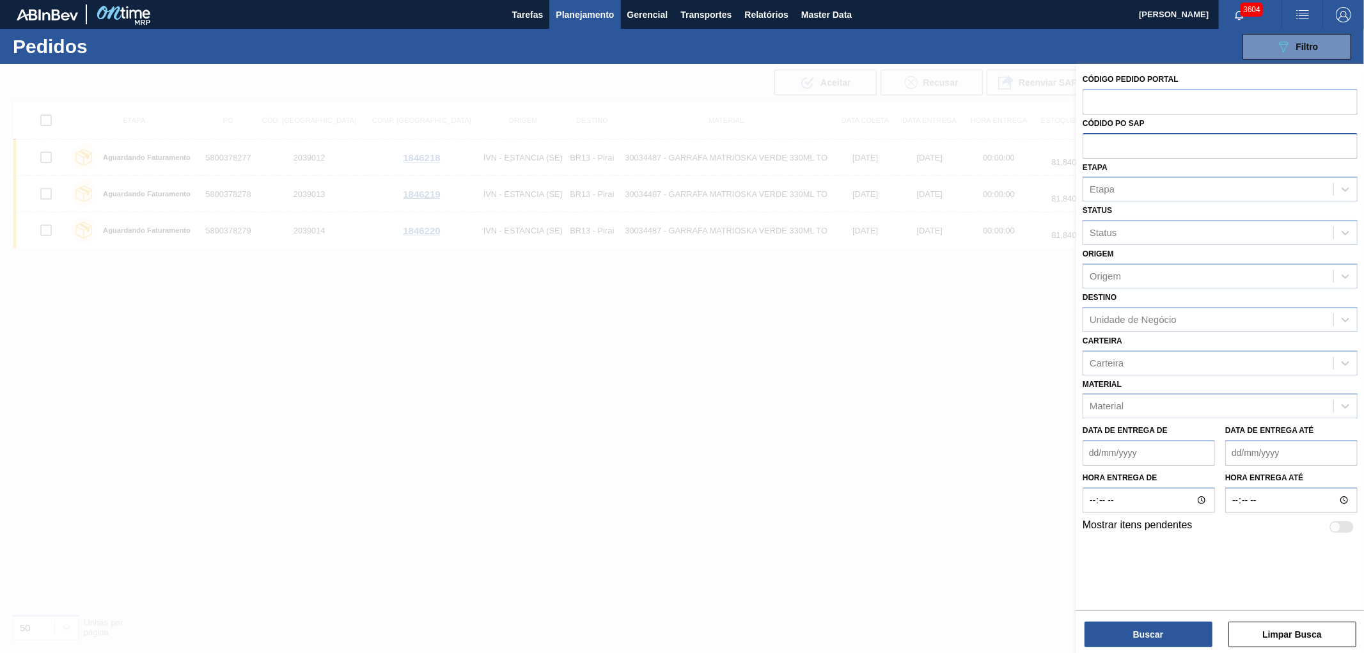
paste input "text"
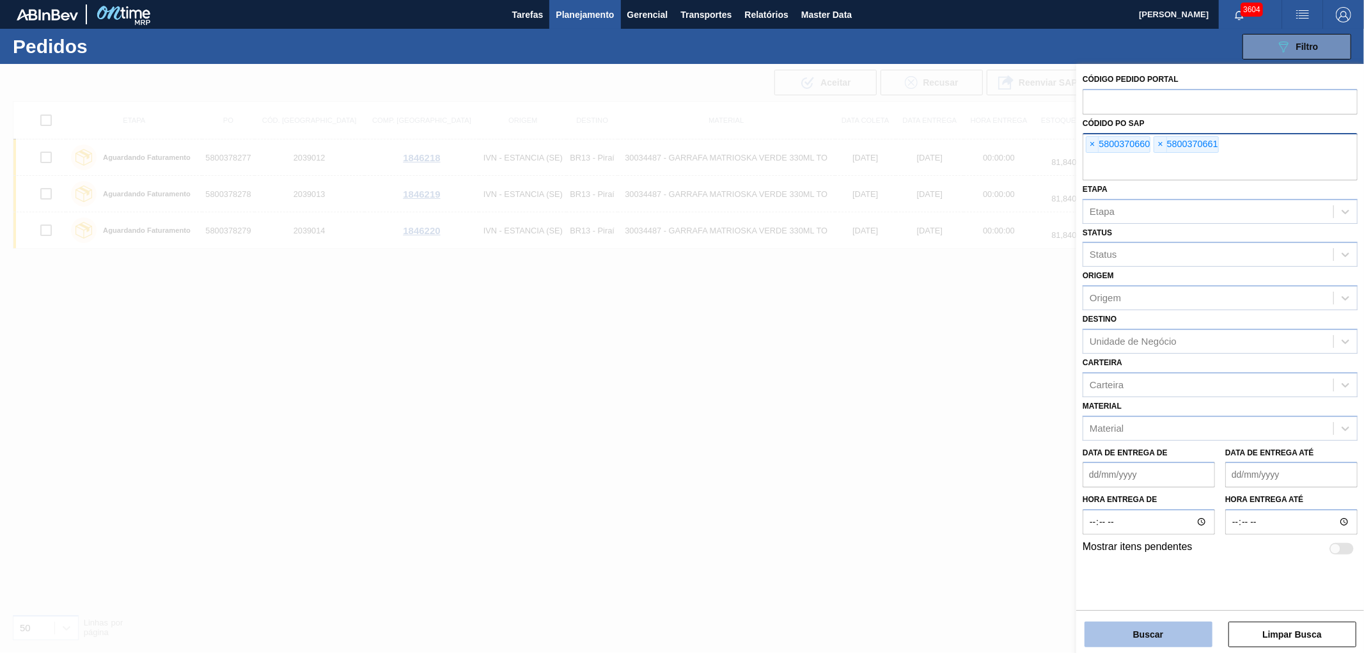
click at [1152, 643] on button "Buscar" at bounding box center [1148, 634] width 128 height 26
